Goal: Task Accomplishment & Management: Manage account settings

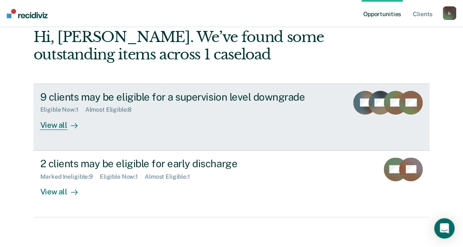
scroll to position [47, 0]
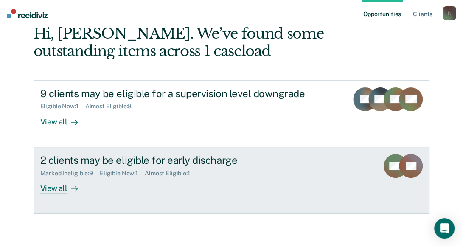
click at [59, 189] on div "View all" at bounding box center [64, 184] width 48 height 17
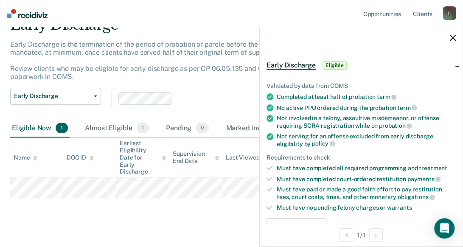
scroll to position [74, 0]
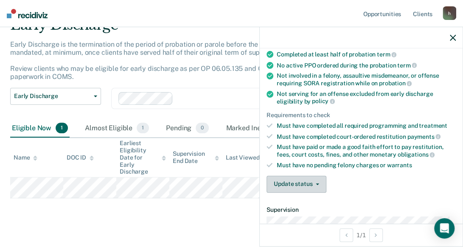
click at [304, 185] on button "Update status" at bounding box center [296, 184] width 60 height 17
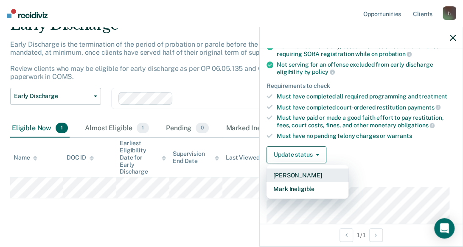
scroll to position [116, 0]
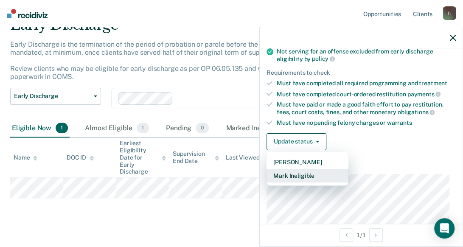
click at [305, 177] on button "Mark Ineligible" at bounding box center [307, 176] width 82 height 14
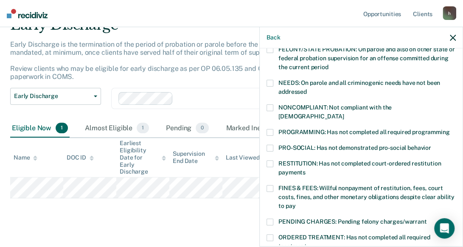
click at [273, 105] on label "NONCOMPLIANT: Not compliant with the [DEMOGRAPHIC_DATA]" at bounding box center [360, 113] width 189 height 18
click at [344, 113] on input "NONCOMPLIANT: Not compliant with the [DEMOGRAPHIC_DATA]" at bounding box center [344, 113] width 0 height 0
click at [269, 160] on span at bounding box center [269, 163] width 7 height 7
click at [305, 169] on input "RESTITUTION: Has not completed court-ordered restitution payments" at bounding box center [305, 169] width 0 height 0
click at [271, 185] on span at bounding box center [269, 188] width 7 height 7
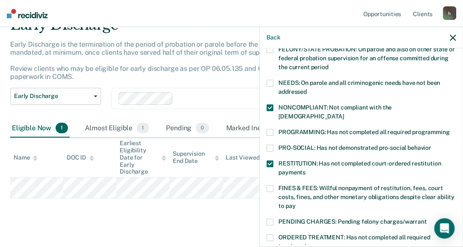
click at [295, 203] on input "FINES & FEES: Willful nonpayment of restitution, fees, court costs, fines, and …" at bounding box center [295, 203] width 0 height 0
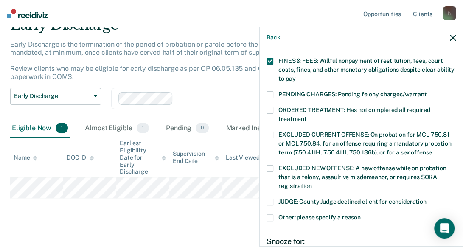
scroll to position [286, 0]
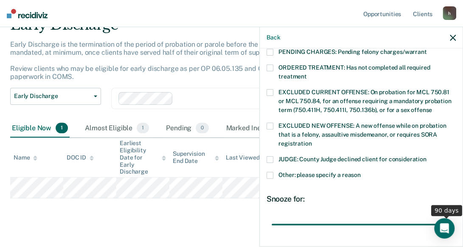
drag, startPoint x: 327, startPoint y: 213, endPoint x: 470, endPoint y: 233, distance: 144.3
type input "90"
click at [451, 232] on input "range" at bounding box center [361, 224] width 179 height 15
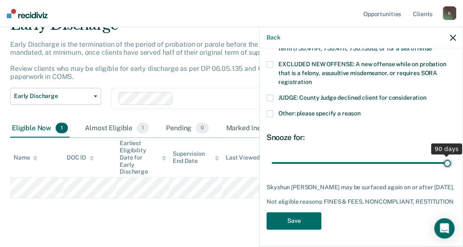
scroll to position [351, 0]
click at [311, 218] on button "Save" at bounding box center [293, 220] width 55 height 17
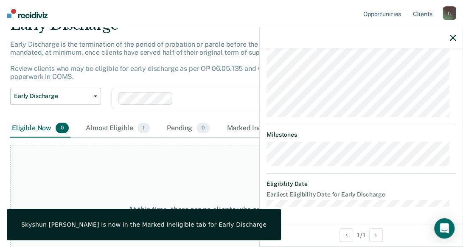
scroll to position [314, 0]
click at [449, 38] on div at bounding box center [361, 37] width 203 height 21
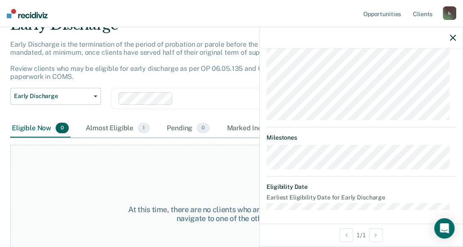
click at [452, 37] on icon "button" at bounding box center [453, 38] width 6 height 6
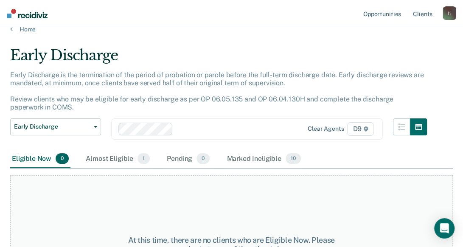
scroll to position [0, 0]
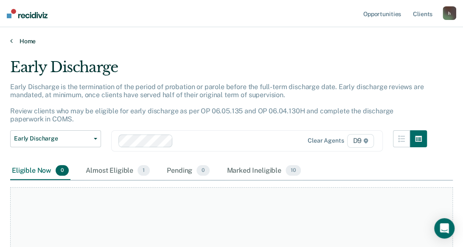
click at [12, 39] on icon at bounding box center [11, 40] width 3 height 7
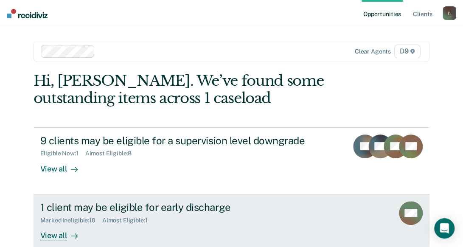
click at [422, 218] on rect at bounding box center [411, 213] width 24 height 24
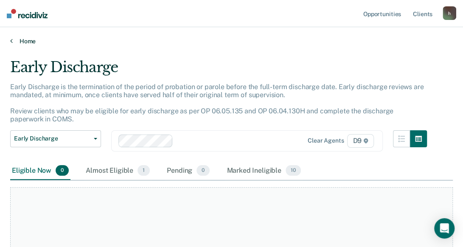
click at [14, 41] on link "Home" at bounding box center [231, 41] width 442 height 8
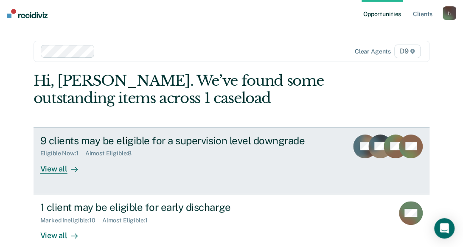
click at [67, 154] on div "Eligible Now : 1" at bounding box center [62, 153] width 45 height 7
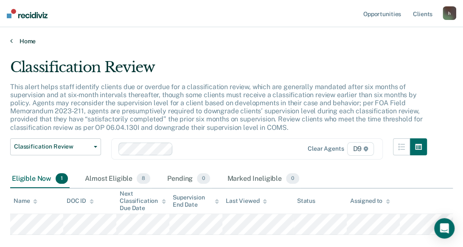
click at [25, 40] on link "Home" at bounding box center [231, 41] width 442 height 8
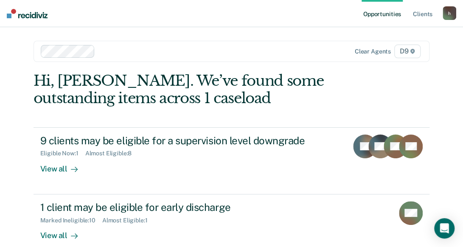
click at [462, 2] on nav "Opportunities Client s [EMAIL_ADDRESS][US_STATE][DOMAIN_NAME] h Profile How it …" at bounding box center [231, 13] width 463 height 27
